Goal: Transaction & Acquisition: Purchase product/service

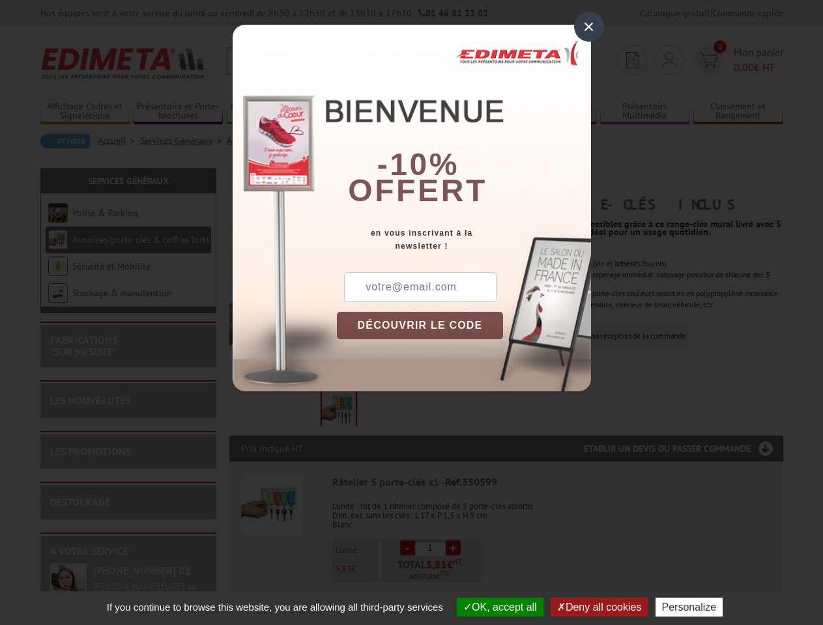
click at [589, 27] on div "×" at bounding box center [589, 27] width 30 height 30
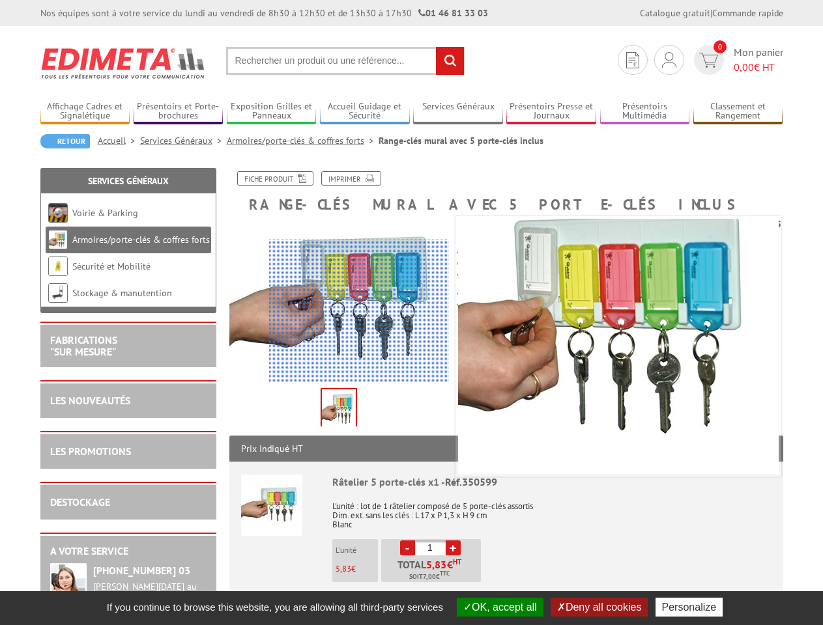
click at [498, 607] on button "OK, accept all" at bounding box center [500, 607] width 87 height 19
click at [600, 607] on button "Deny all cookies" at bounding box center [599, 607] width 98 height 19
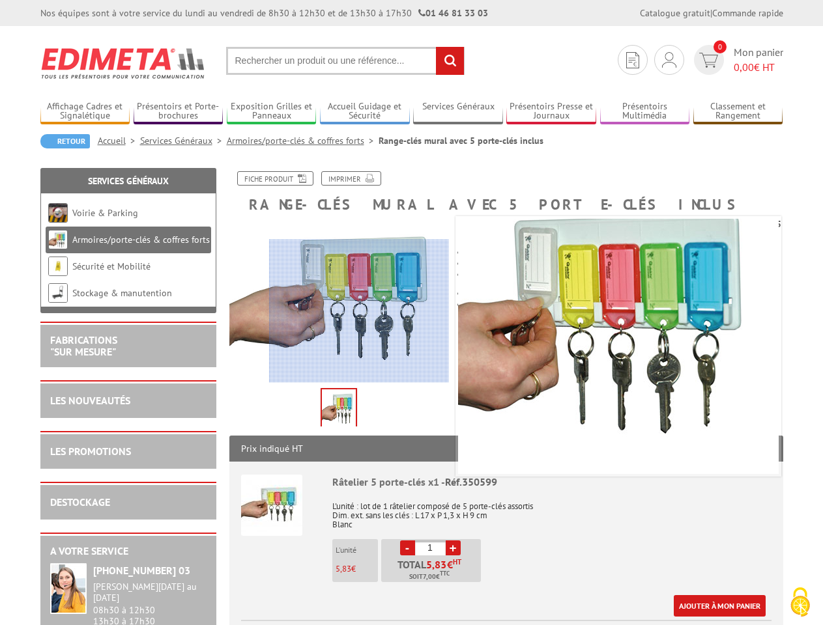
click at [692, 607] on link "Ajouter à mon panier" at bounding box center [720, 605] width 92 height 21
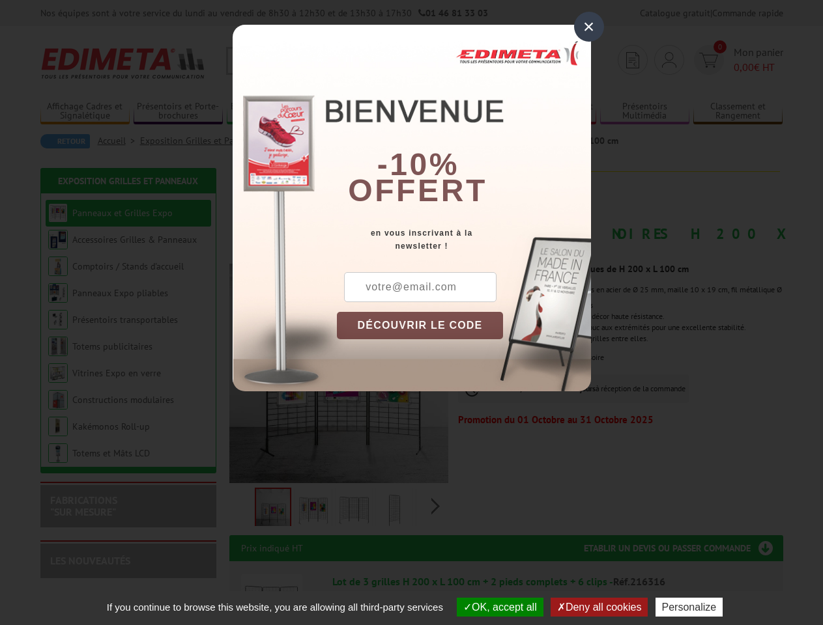
click at [589, 27] on div "×" at bounding box center [589, 27] width 30 height 30
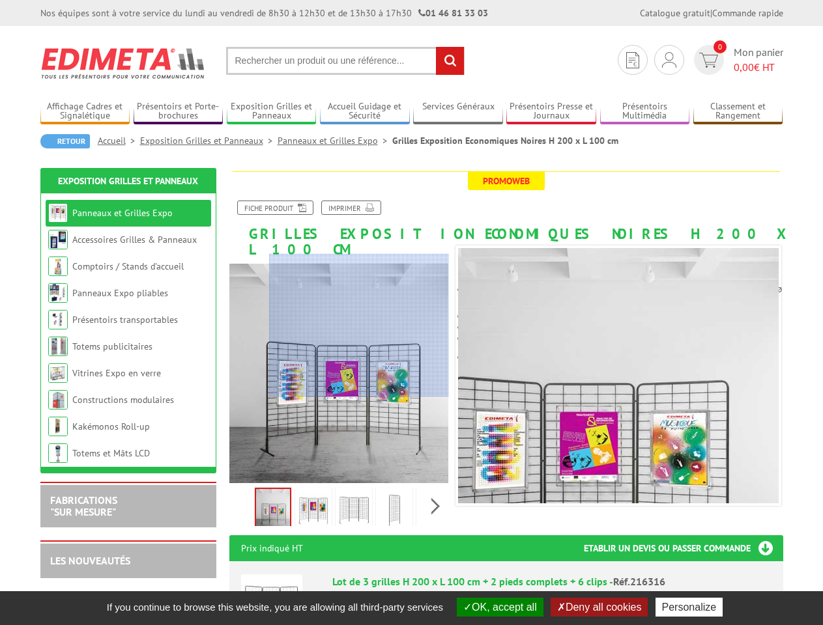
click at [498, 607] on button "OK, accept all" at bounding box center [500, 607] width 87 height 19
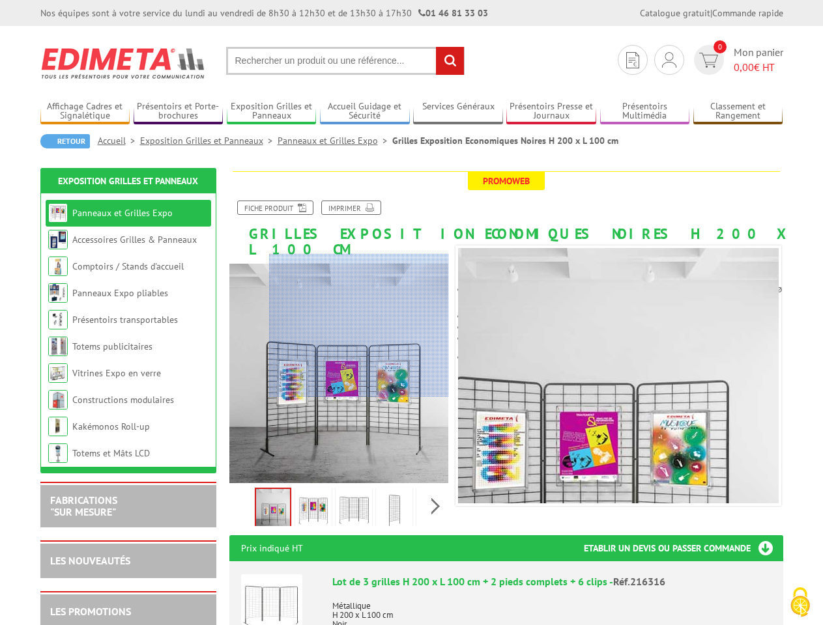
click at [600, 607] on p "Métallique H 200 x L 100 cm Noir" at bounding box center [551, 611] width 439 height 36
click at [692, 607] on p "Métallique H 200 x L 100 cm Noir" at bounding box center [551, 611] width 439 height 36
